Goal: Answer question/provide support

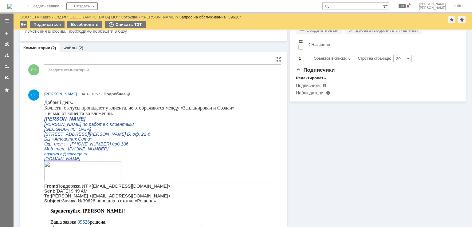
scroll to position [153, 0]
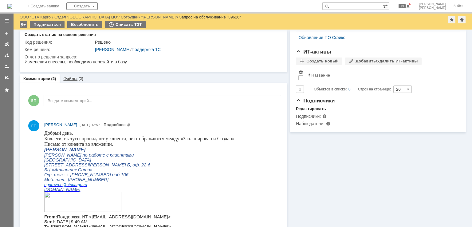
click at [70, 77] on link "Файлы" at bounding box center [70, 78] width 14 height 5
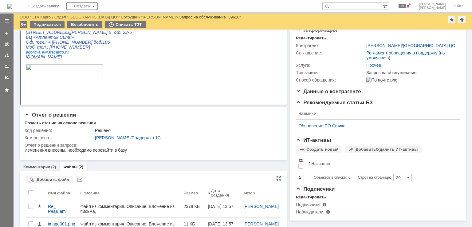
scroll to position [91, 0]
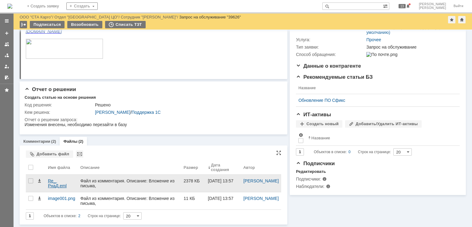
click at [61, 177] on div "Re_ РнаД.eml" at bounding box center [61, 182] width 32 height 17
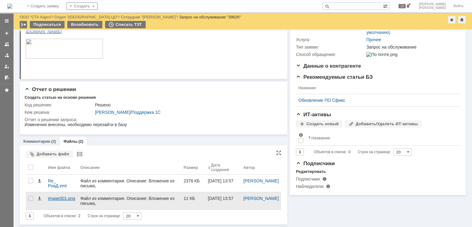
click at [64, 198] on div "image001.png" at bounding box center [61, 198] width 27 height 5
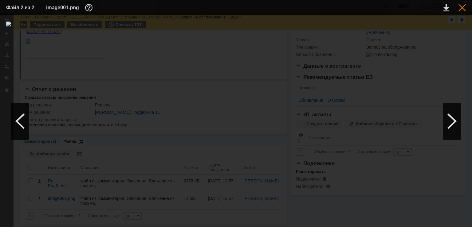
click at [460, 10] on div at bounding box center [461, 7] width 7 height 7
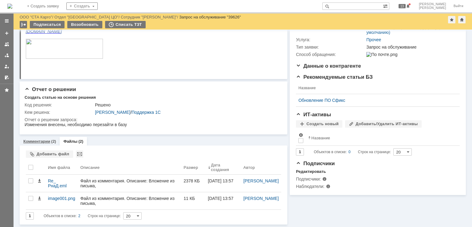
click at [42, 141] on link "Комментарии" at bounding box center [36, 141] width 27 height 5
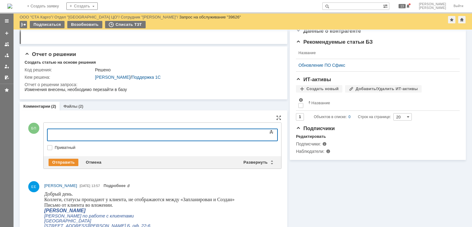
scroll to position [152, 0]
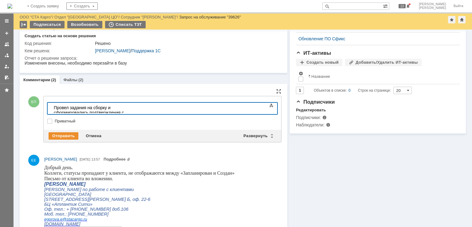
click at [59, 107] on div "Провел задания на сборку и сформировались подтверждения с изменениями" at bounding box center [97, 112] width 87 height 15
click at [141, 108] on div "Провел задания на сборку и сформировались подтверждения с изменениями" at bounding box center [97, 112] width 87 height 15
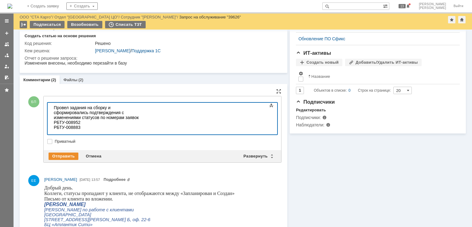
scroll to position [115, 2]
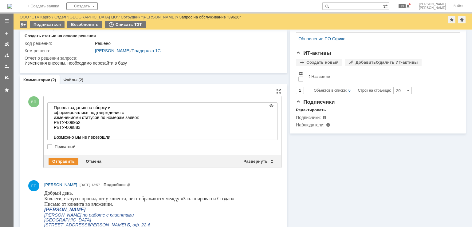
drag, startPoint x: 114, startPoint y: 135, endPoint x: 119, endPoint y: 135, distance: 4.6
click at [114, 135] on div "​Возможно Вы не перезошли" at bounding box center [97, 136] width 87 height 5
click at [64, 159] on div "Отправить" at bounding box center [64, 160] width 30 height 7
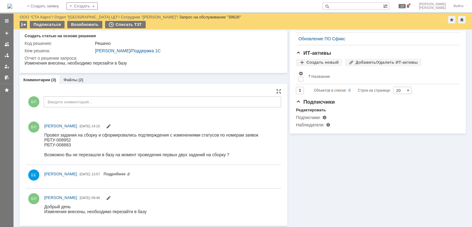
scroll to position [0, 0]
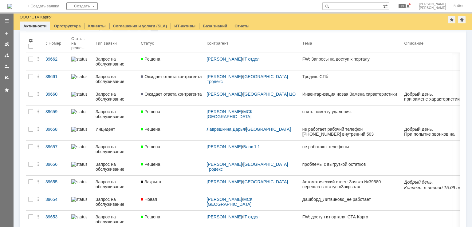
click at [12, 9] on img at bounding box center [9, 6] width 5 height 5
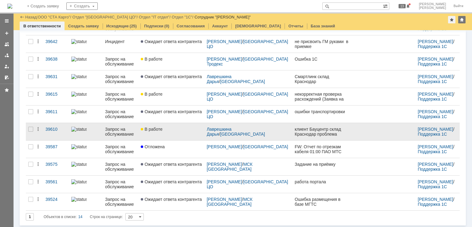
click at [179, 131] on link "В работе" at bounding box center [171, 131] width 66 height 17
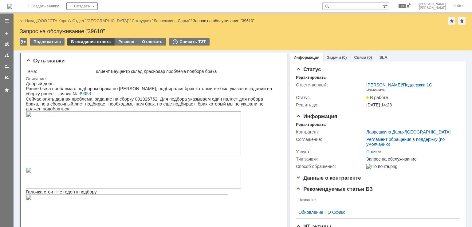
click at [91, 41] on div "В ожидание ответа" at bounding box center [90, 41] width 47 height 7
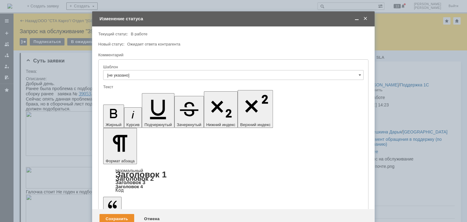
click at [122, 214] on div "Сохранить" at bounding box center [116, 219] width 35 height 10
